Goal: Check status: Check status

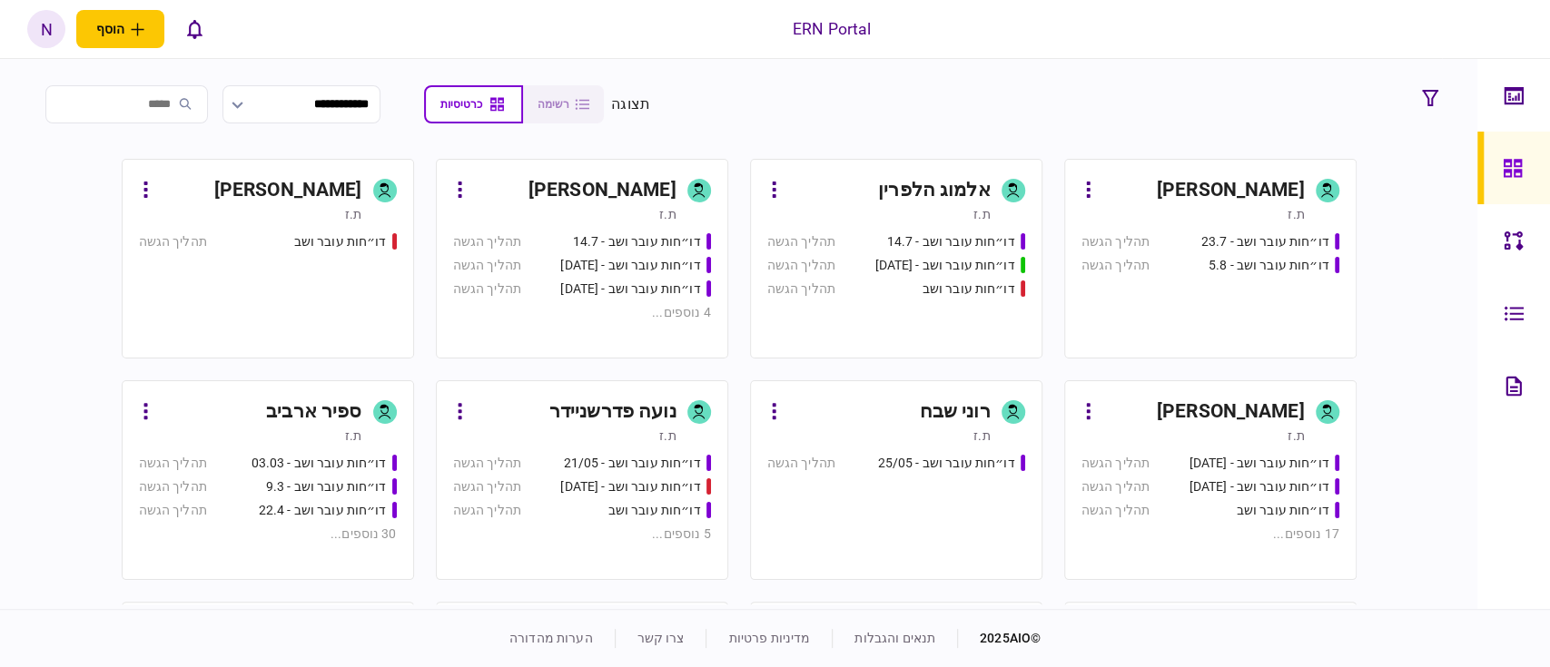
click at [1063, 103] on section "**********" at bounding box center [739, 104] width 1416 height 45
click at [888, 190] on div "אלמוג הלפרין" at bounding box center [934, 190] width 113 height 29
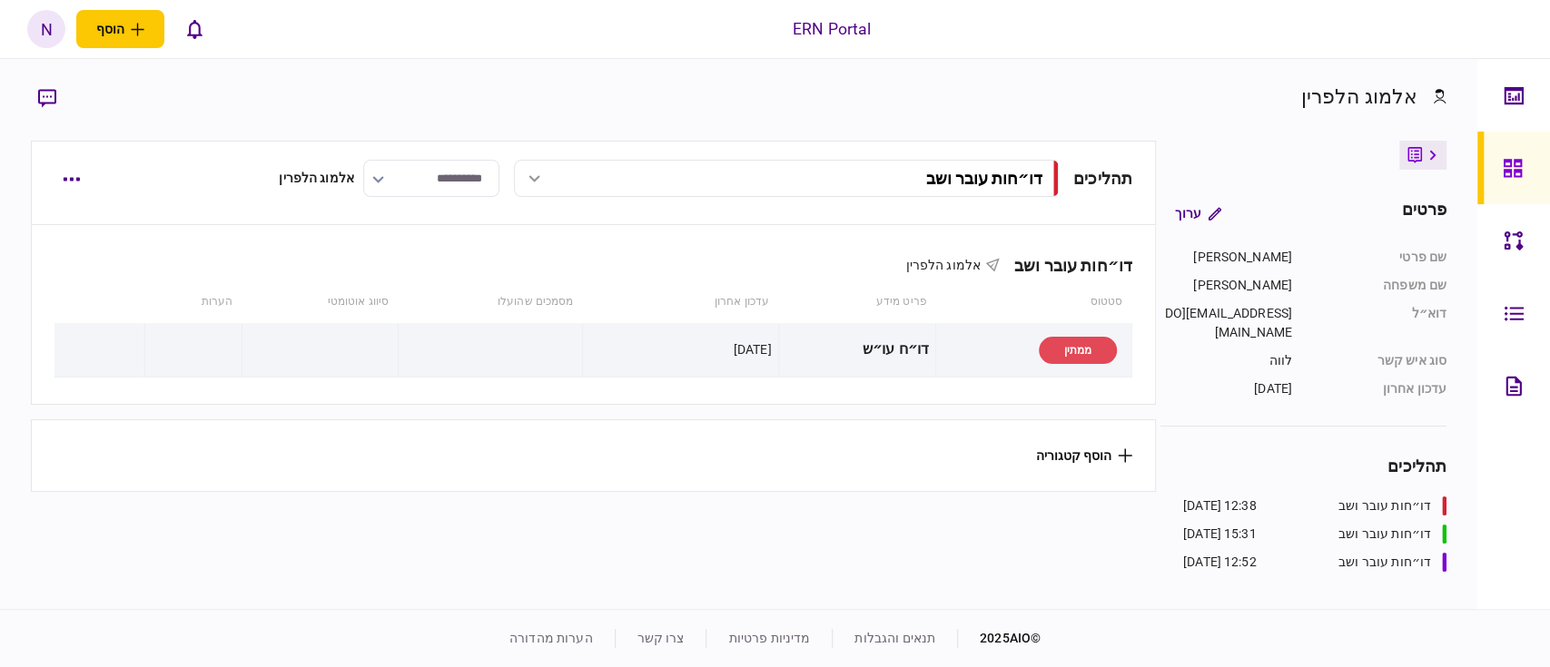
click at [533, 177] on div at bounding box center [534, 178] width 27 height 7
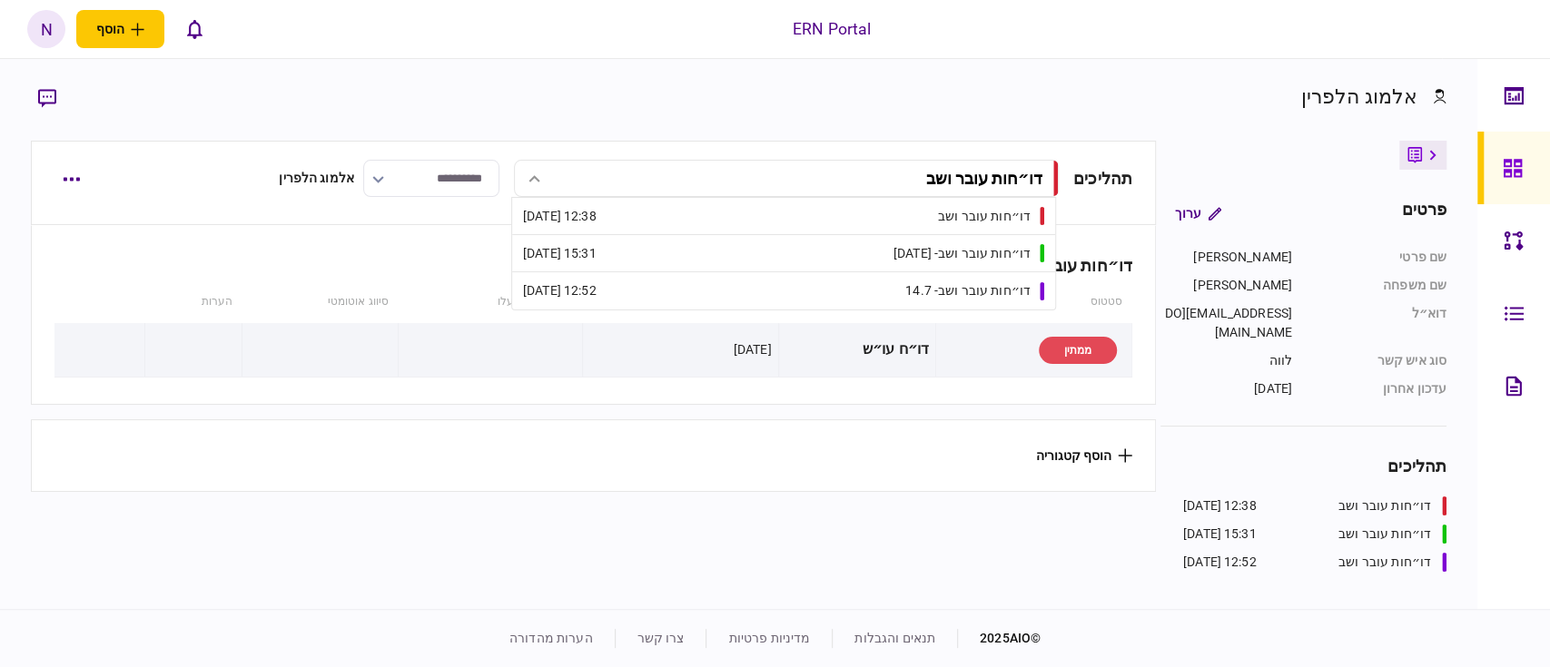
click at [753, 251] on link "דו״חות עובר ושב - [DATE] 15:31 15/07/2025" at bounding box center [783, 253] width 521 height 36
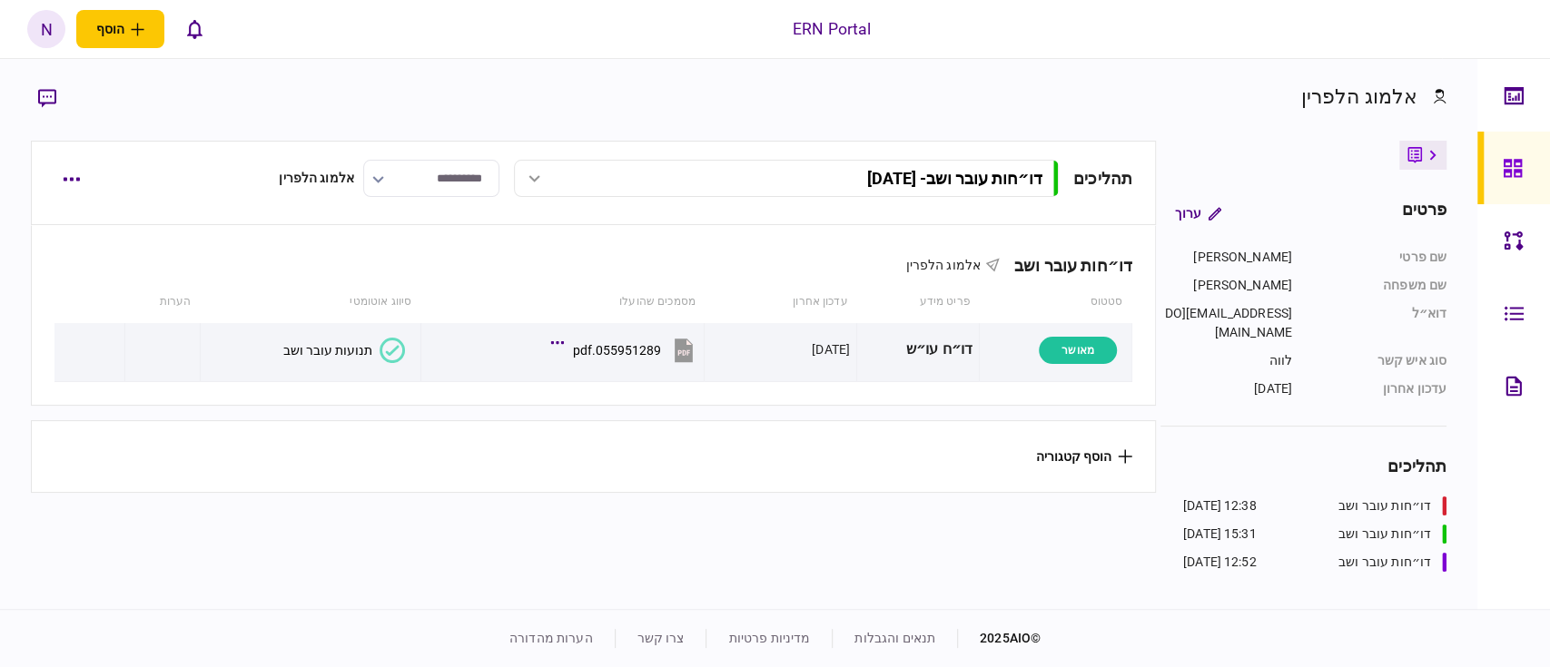
click at [538, 178] on div at bounding box center [534, 178] width 27 height 7
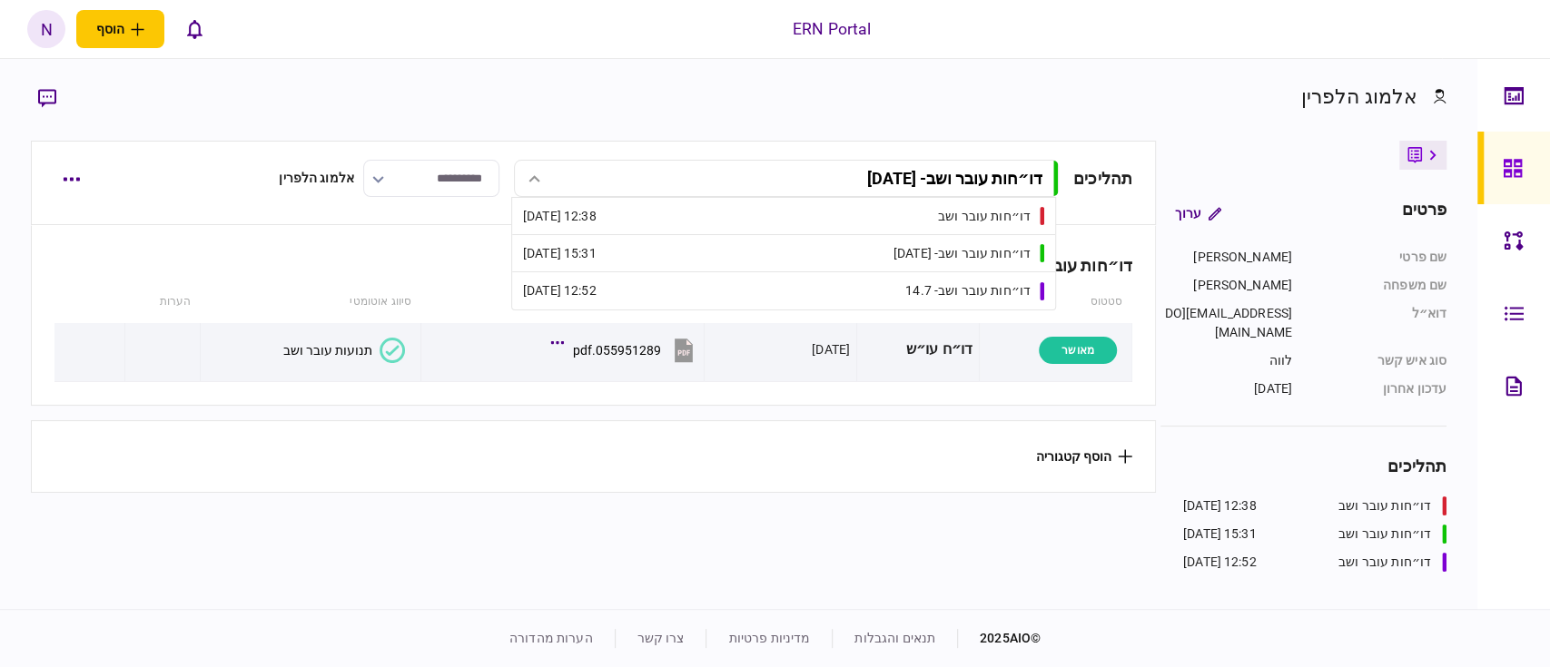
click at [639, 290] on link "דו״חות עובר ושב - 14.7 12:52 [DATE]" at bounding box center [783, 290] width 521 height 37
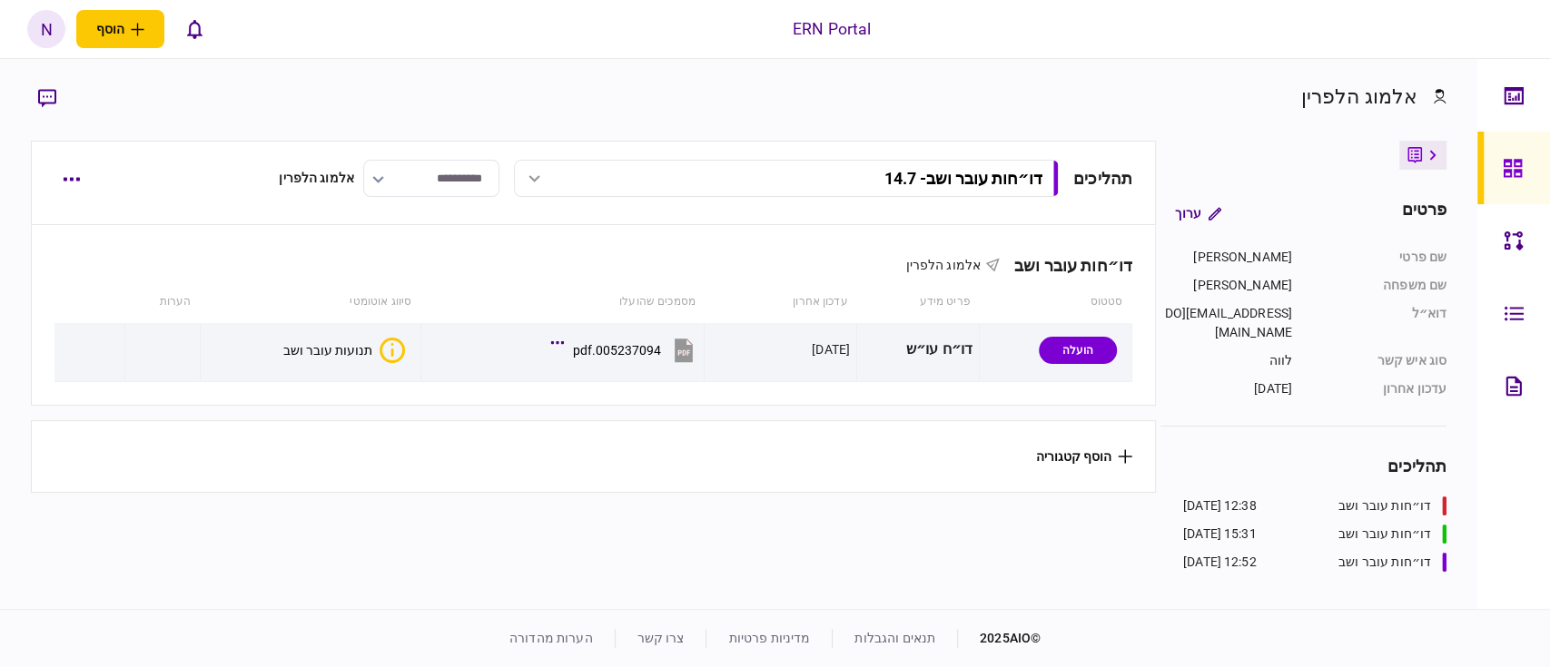
click at [555, 186] on div "דו״חות עובר ושב - 14.7" at bounding box center [787, 178] width 532 height 19
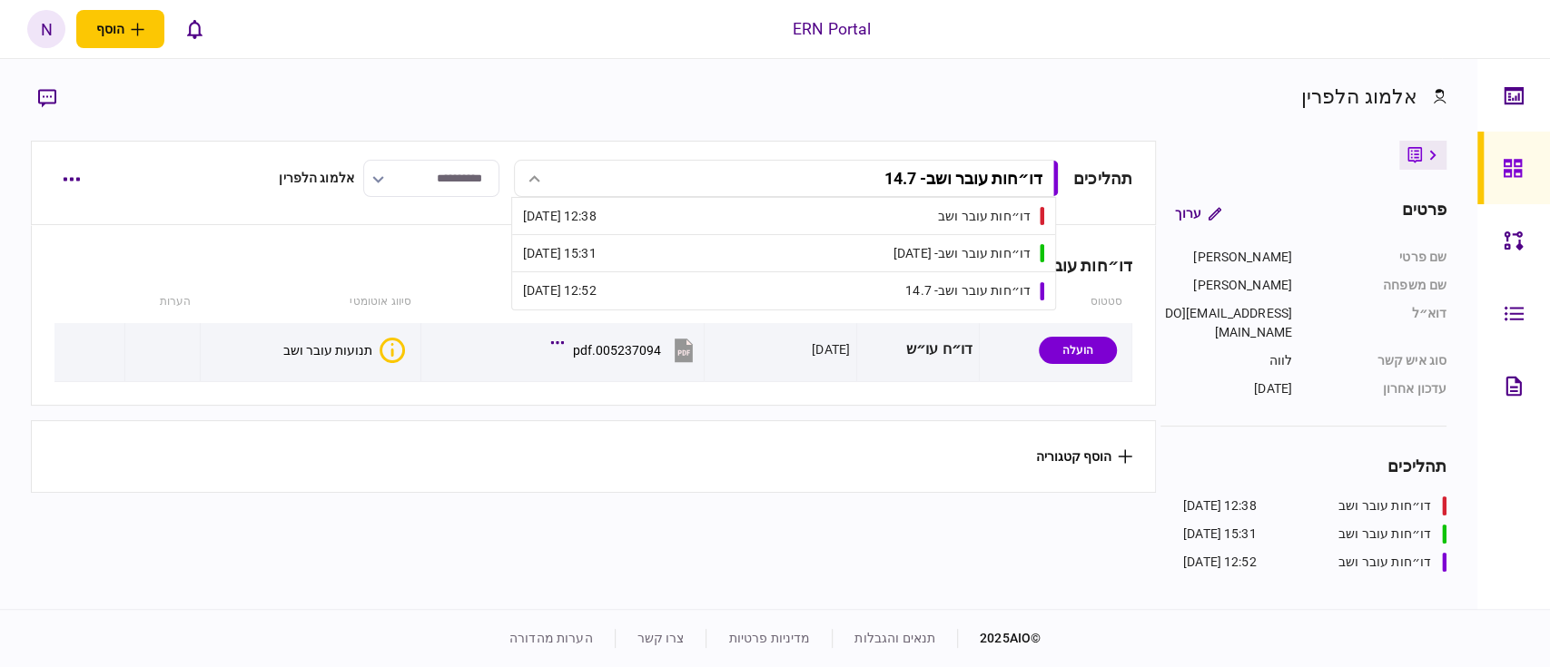
click at [652, 251] on link "דו״חות עובר ושב - [DATE] 15:31 15/07/2025" at bounding box center [783, 253] width 521 height 36
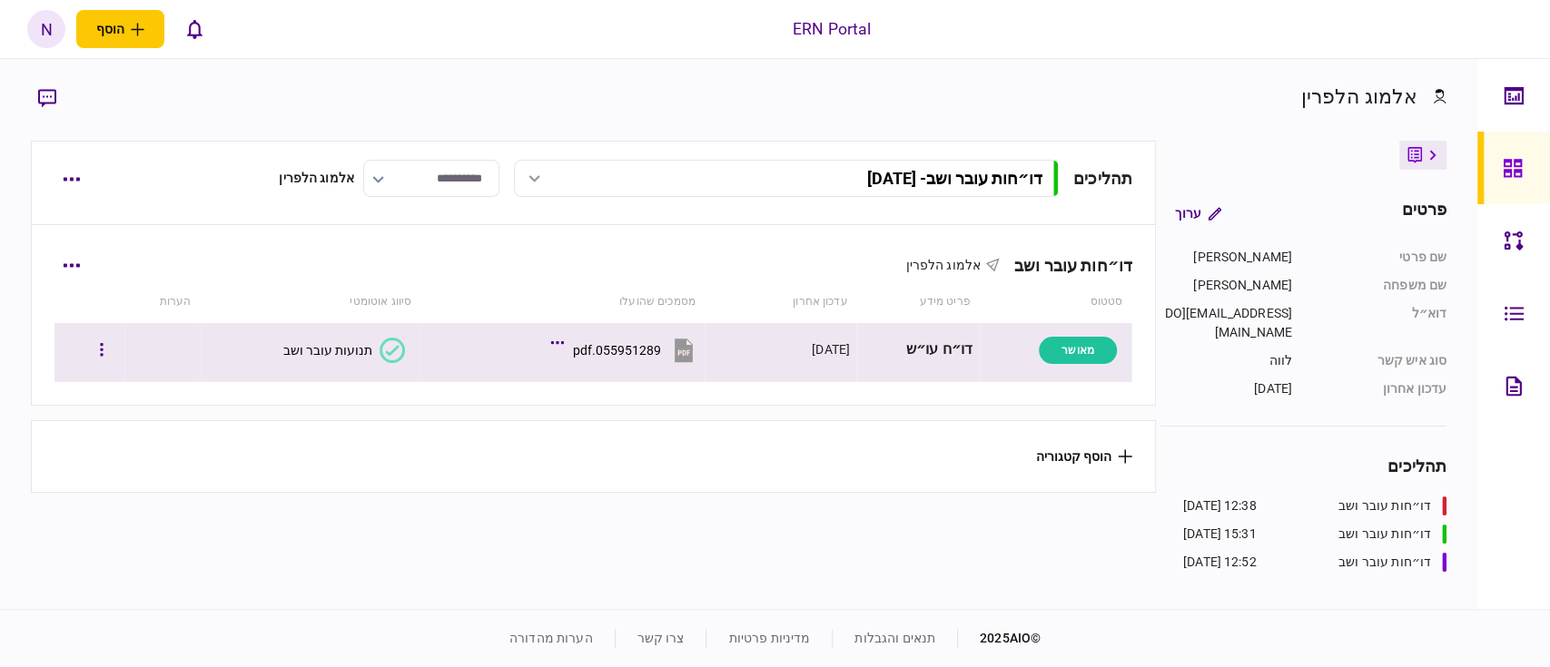
click at [391, 341] on icon at bounding box center [392, 350] width 25 height 25
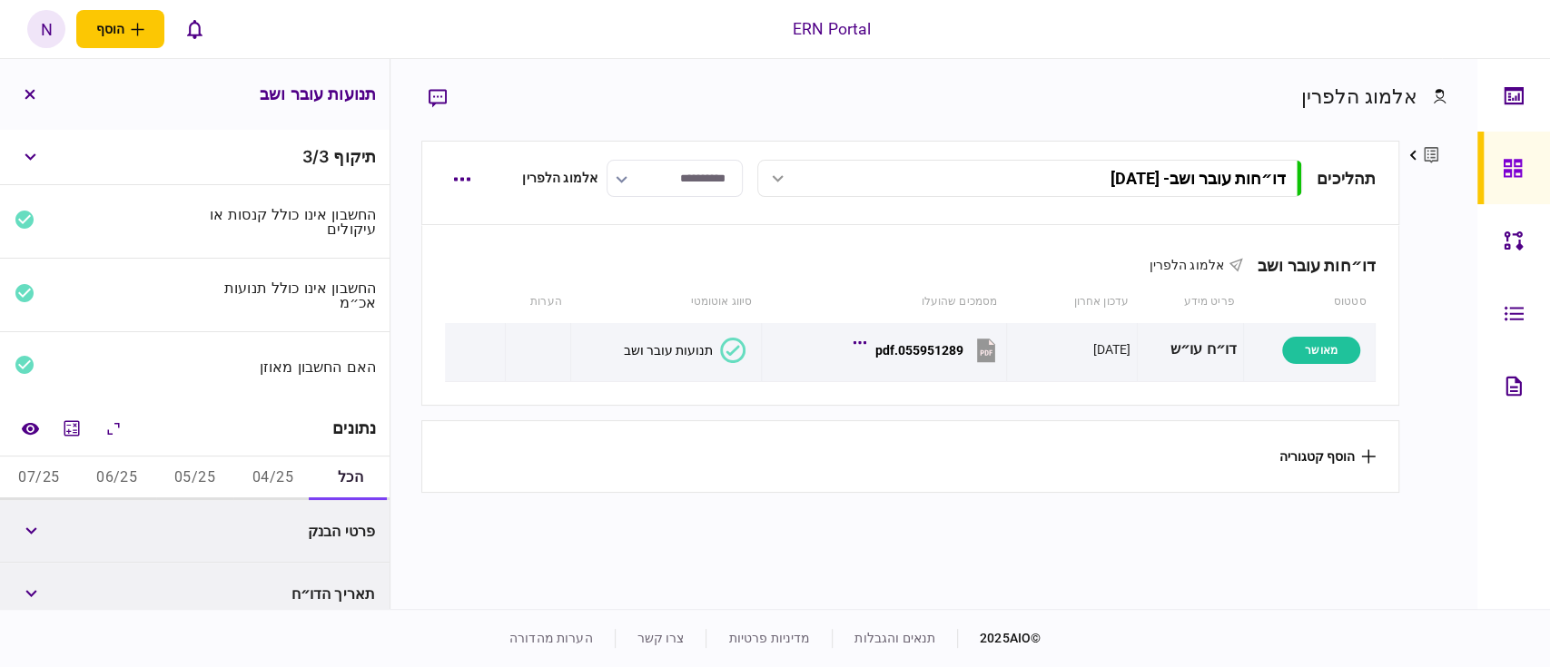
click at [232, 356] on div "האם החשבון מאוזן" at bounding box center [290, 366] width 174 height 25
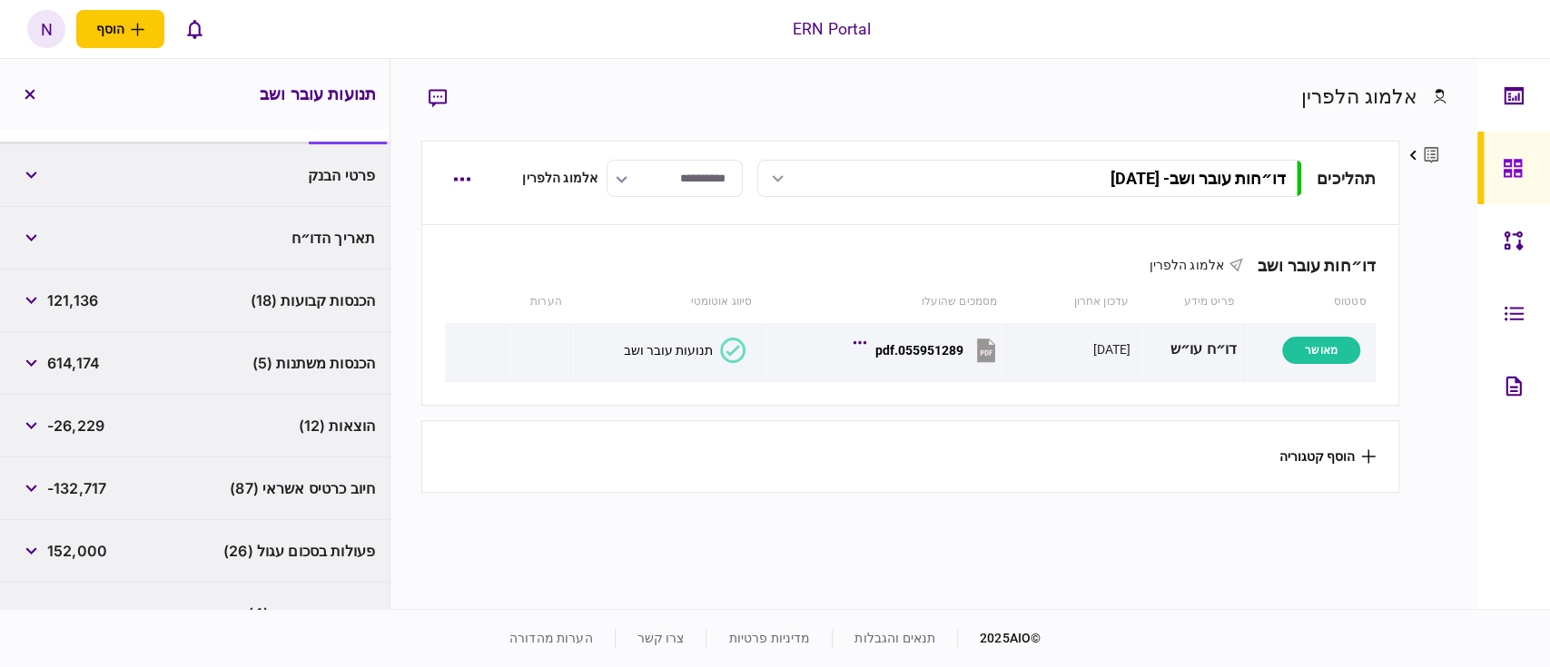
scroll to position [308, 0]
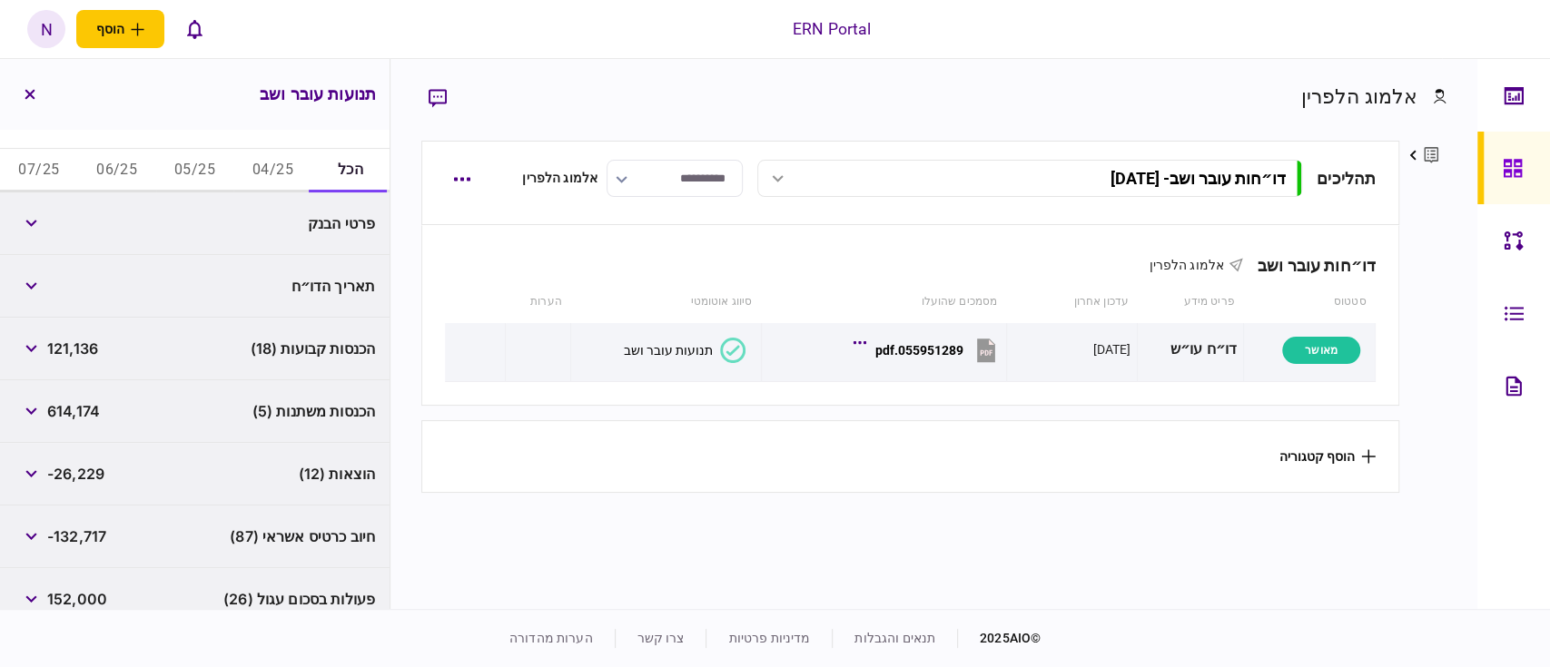
click at [213, 325] on div "הכנסות קבועות (18) 121,136" at bounding box center [195, 349] width 390 height 63
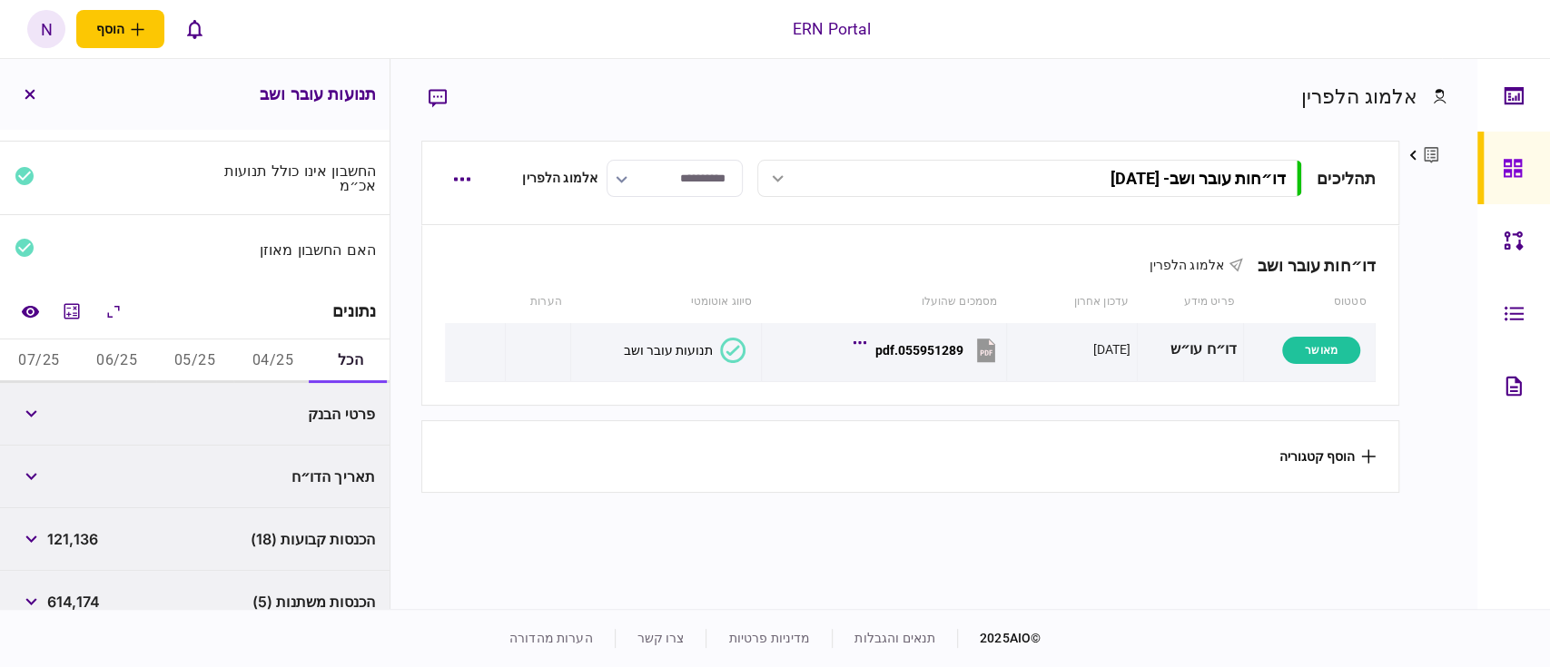
scroll to position [114, 0]
click at [73, 316] on icon "מחשבון" at bounding box center [71, 313] width 15 height 15
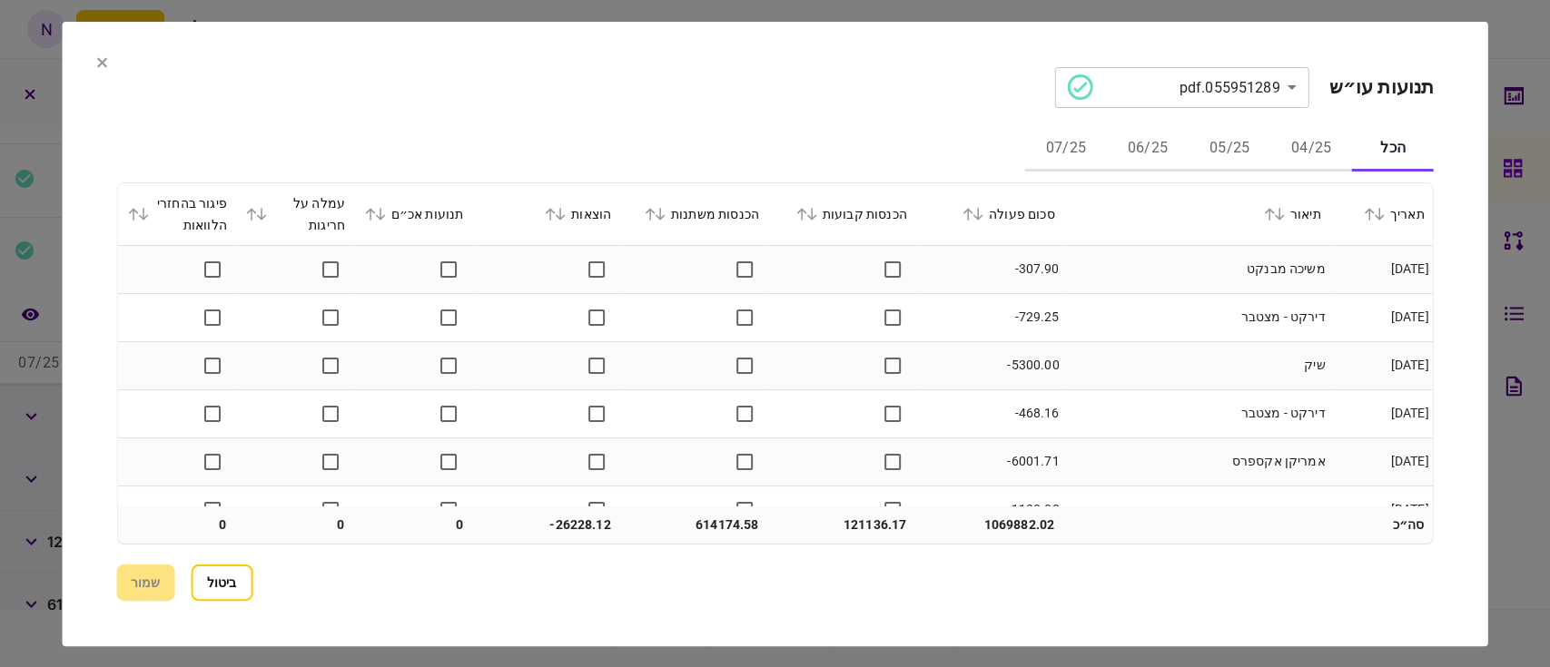
click at [653, 133] on div "הכל 04/25 05/25 06/25 07/25" at bounding box center [775, 150] width 1318 height 44
click at [1174, 334] on td "דירקט - מצטבר" at bounding box center [1196, 318] width 266 height 48
click at [541, 203] on div "הוצאות" at bounding box center [546, 214] width 130 height 22
click at [608, 184] on th "הוצאות" at bounding box center [546, 214] width 148 height 63
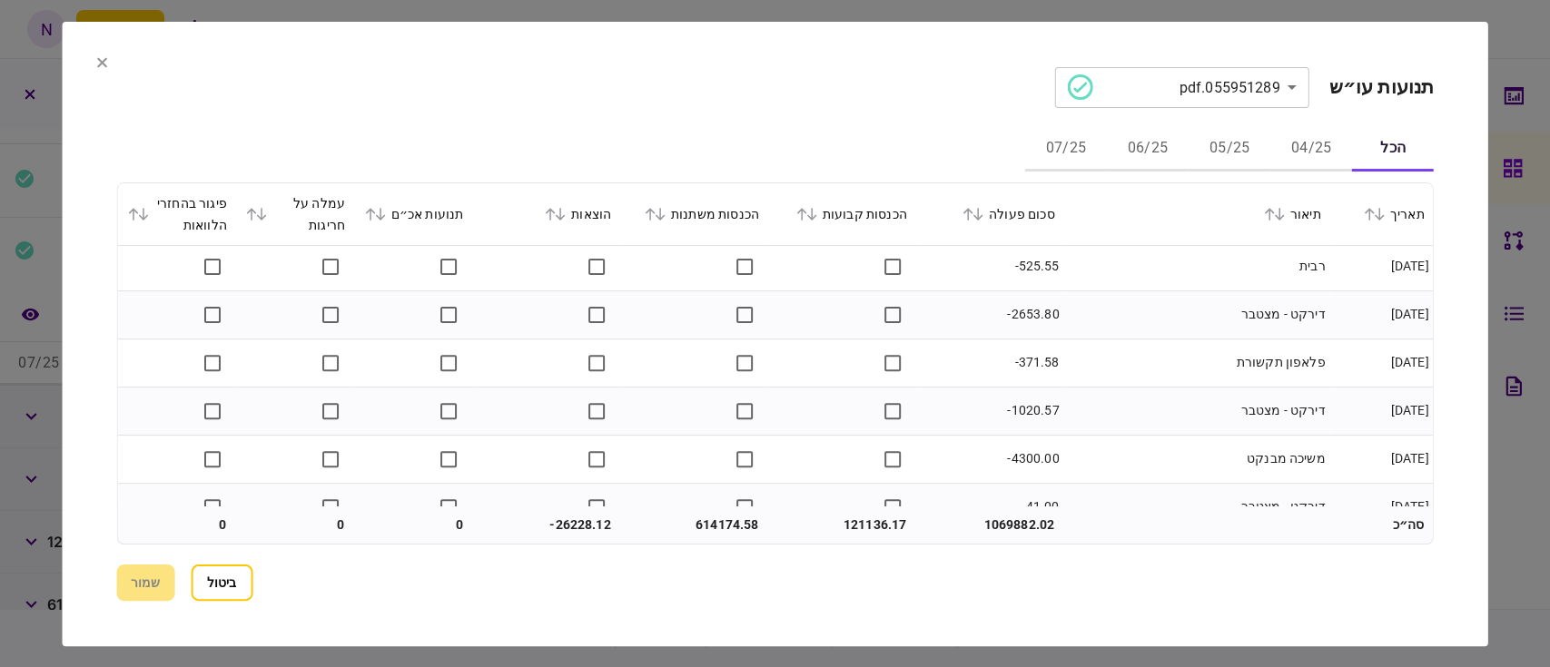
scroll to position [484, 0]
click at [98, 62] on icon at bounding box center [101, 62] width 11 height 11
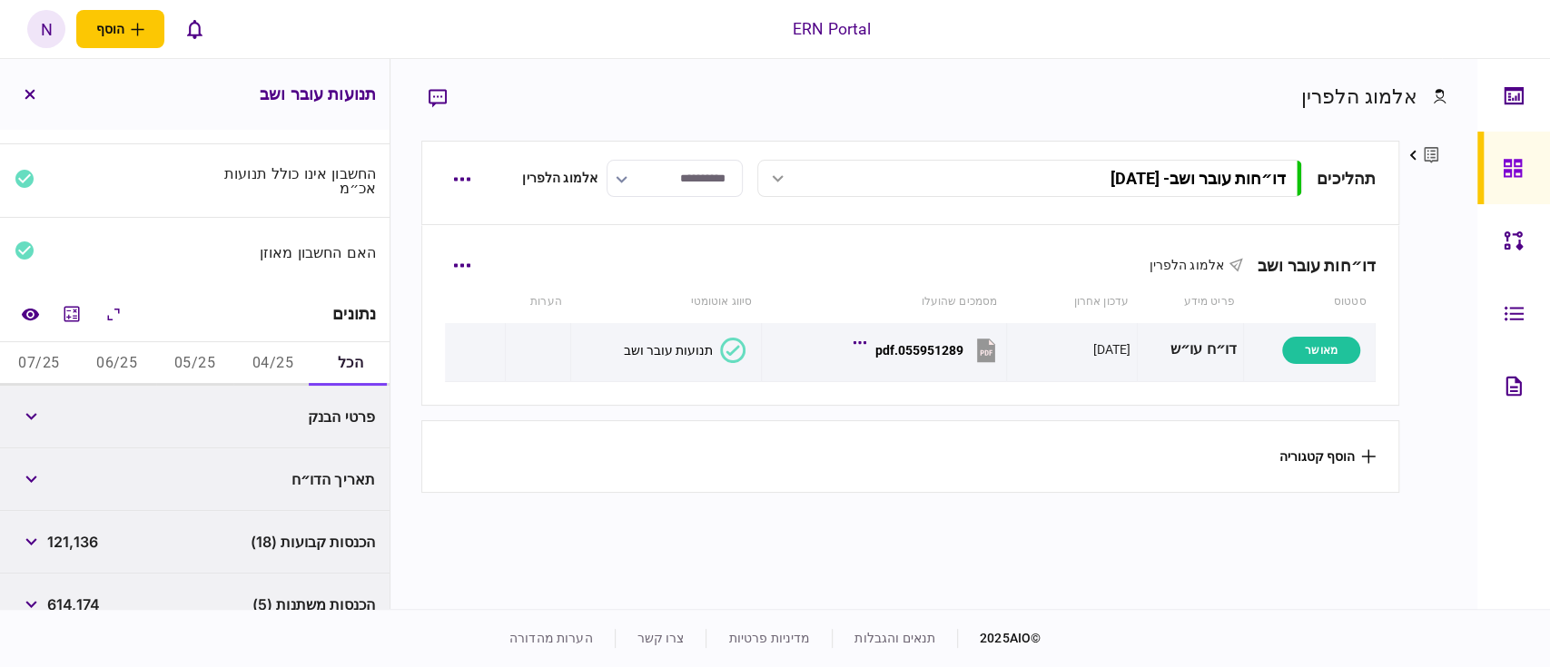
click at [608, 238] on div "דו״חות עובר ושב [PERSON_NAME]" at bounding box center [910, 253] width 931 height 55
